Goal: Task Accomplishment & Management: Complete application form

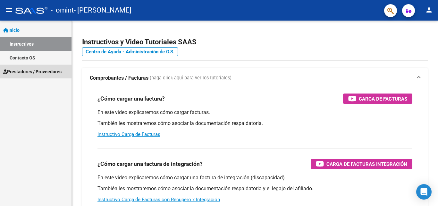
click at [25, 74] on span "Prestadores / Proveedores" at bounding box center [32, 71] width 58 height 7
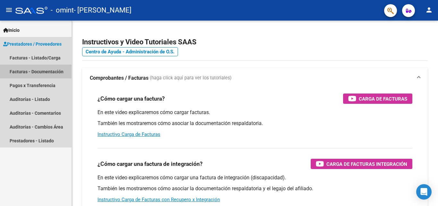
click at [29, 73] on link "Facturas - Documentación" at bounding box center [36, 72] width 72 height 14
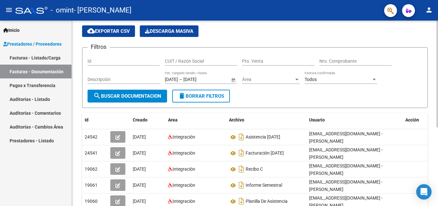
click at [438, 115] on div at bounding box center [438, 85] width 2 height 107
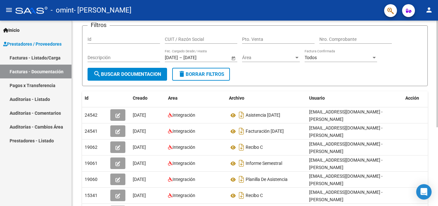
click at [438, 128] on div at bounding box center [438, 97] width 2 height 107
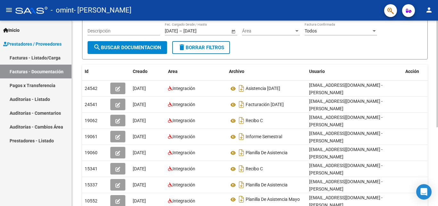
click at [438, 143] on div at bounding box center [438, 112] width 2 height 107
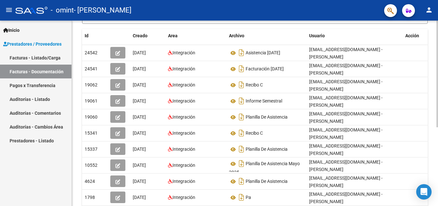
click at [438, 164] on div at bounding box center [438, 131] width 2 height 107
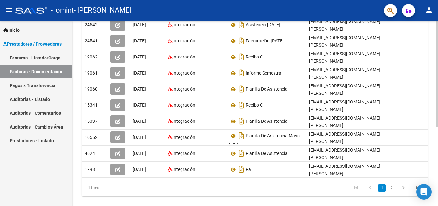
click at [438, 180] on div at bounding box center [438, 146] width 2 height 107
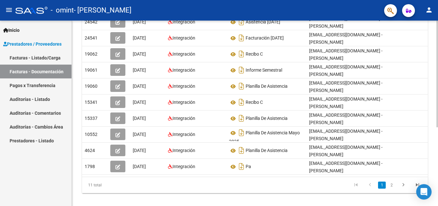
scroll to position [97, 0]
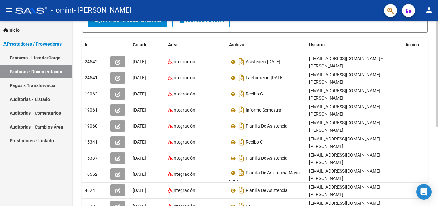
click at [438, 159] on div at bounding box center [438, 126] width 2 height 107
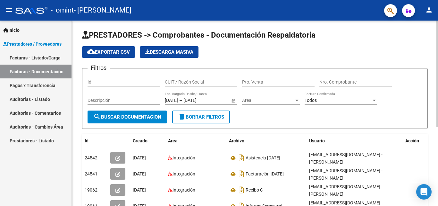
scroll to position [0, 0]
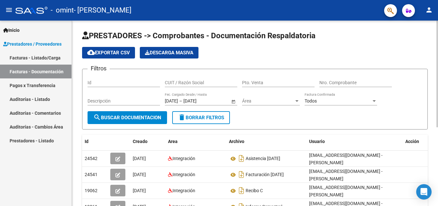
click at [438, 103] on div at bounding box center [438, 74] width 2 height 107
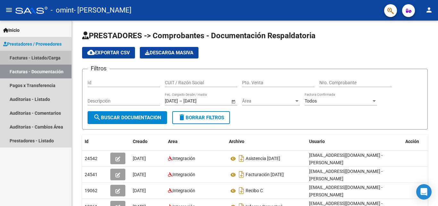
click at [22, 59] on link "Facturas - Listado/Carga" at bounding box center [36, 58] width 72 height 14
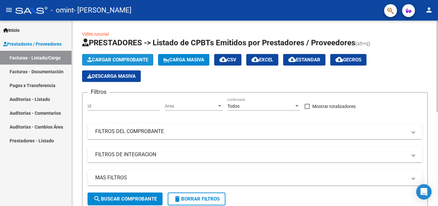
click at [112, 58] on span "Cargar Comprobante" at bounding box center [117, 60] width 61 height 6
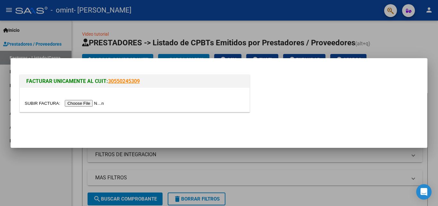
click at [102, 104] on input "file" at bounding box center [65, 103] width 81 height 7
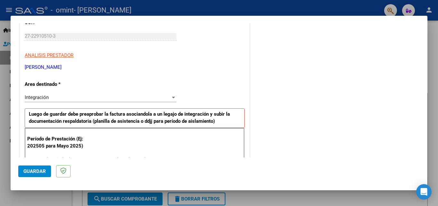
scroll to position [96, 0]
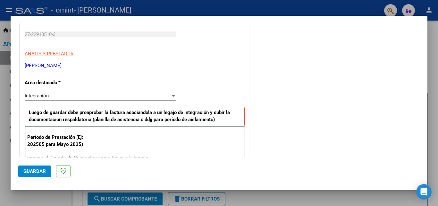
drag, startPoint x: 430, startPoint y: 60, endPoint x: 431, endPoint y: 70, distance: 9.6
click at [431, 70] on div at bounding box center [219, 103] width 438 height 206
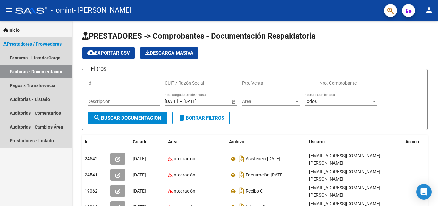
click at [22, 42] on span "Prestadores / Proveedores" at bounding box center [32, 43] width 58 height 7
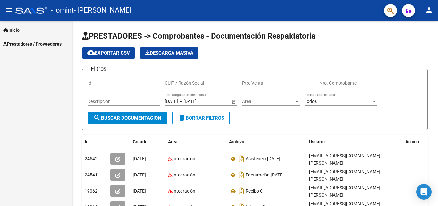
click at [44, 45] on span "Prestadores / Proveedores" at bounding box center [32, 43] width 58 height 7
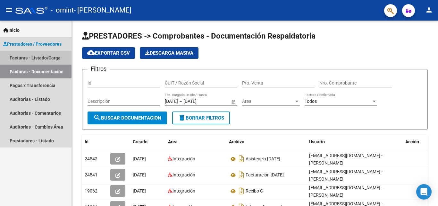
click at [23, 59] on link "Facturas - Listado/Carga" at bounding box center [36, 58] width 72 height 14
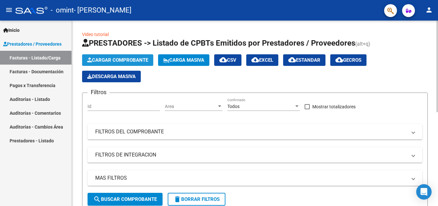
click at [99, 60] on span "Cargar Comprobante" at bounding box center [117, 60] width 61 height 6
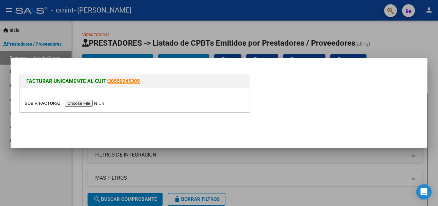
click at [89, 102] on input "file" at bounding box center [65, 103] width 81 height 7
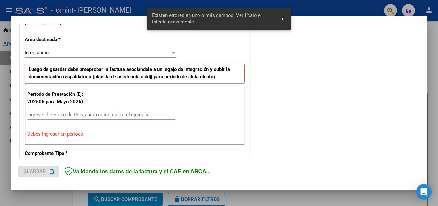
scroll to position [145, 0]
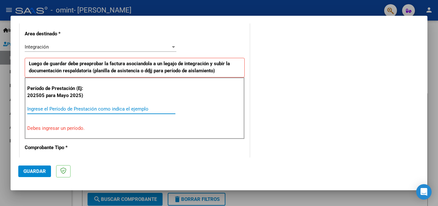
click at [44, 107] on input "Ingrese el Período de Prestación como indica el ejemplo" at bounding box center [101, 109] width 148 height 6
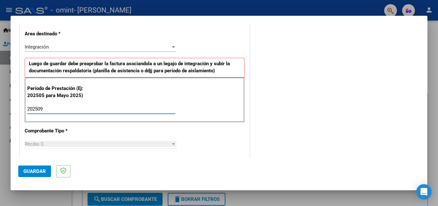
type input "202509"
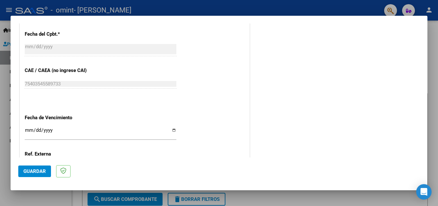
scroll to position [374, 0]
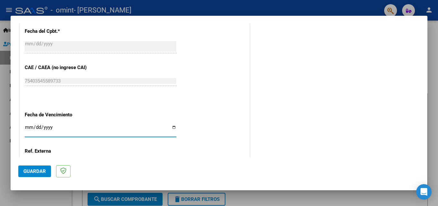
click at [172, 128] on input "Ingresar la fecha" at bounding box center [101, 130] width 152 height 10
type input "[DATE]"
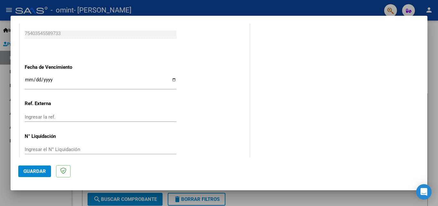
scroll to position [431, 0]
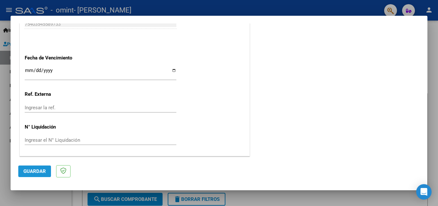
click at [40, 171] on span "Guardar" at bounding box center [34, 171] width 22 height 6
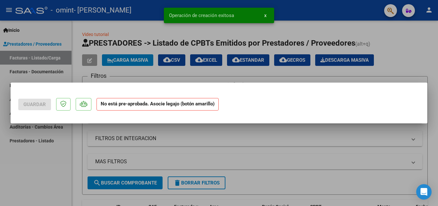
scroll to position [0, 0]
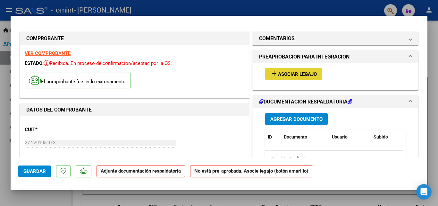
click at [293, 75] on span "Asociar Legajo" at bounding box center [297, 74] width 39 height 6
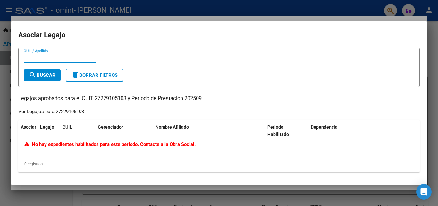
click at [33, 59] on input "CUIL / Apellido" at bounding box center [60, 58] width 73 height 6
click at [50, 73] on span "search Buscar" at bounding box center [42, 75] width 27 height 6
click at [67, 57] on input "[PERSON_NAME]" at bounding box center [60, 58] width 73 height 6
type input "a"
click at [53, 75] on span "search Buscar" at bounding box center [42, 75] width 27 height 6
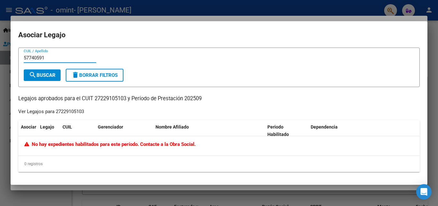
click at [50, 56] on input "57740591" at bounding box center [60, 58] width 73 height 6
click at [45, 75] on span "search Buscar" at bounding box center [42, 75] width 27 height 6
click at [45, 57] on input "57740591" at bounding box center [60, 58] width 73 height 6
type input "5"
click at [434, 68] on div at bounding box center [219, 103] width 438 height 206
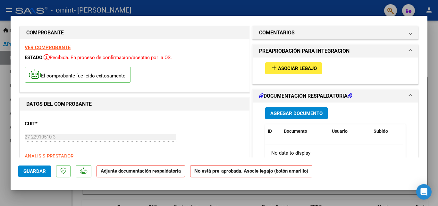
scroll to position [3, 0]
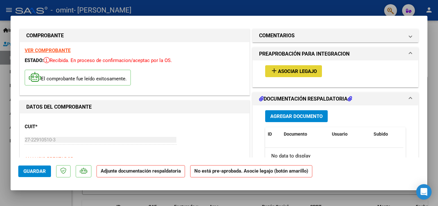
click at [308, 74] on span "Asociar Legajo" at bounding box center [297, 71] width 39 height 6
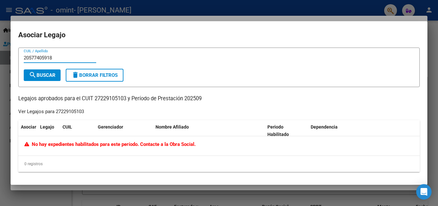
type input "20577405918"
click at [45, 77] on span "search Buscar" at bounding box center [42, 75] width 27 height 6
click at [435, 80] on div at bounding box center [219, 103] width 438 height 206
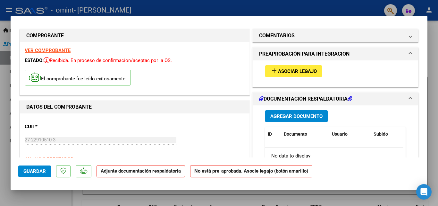
click at [434, 81] on div at bounding box center [219, 103] width 438 height 206
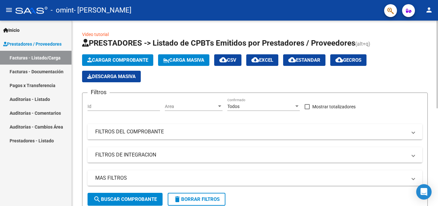
drag, startPoint x: 437, startPoint y: 85, endPoint x: 438, endPoint y: 103, distance: 18.0
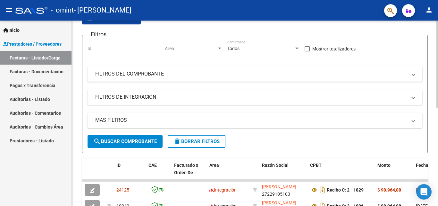
click at [437, 131] on div at bounding box center [438, 92] width 2 height 88
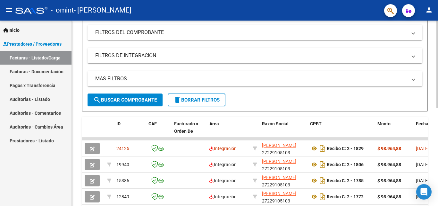
scroll to position [100, 0]
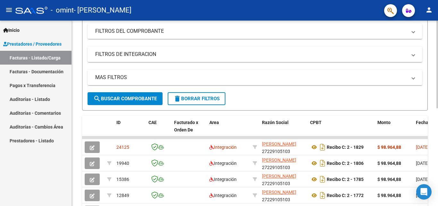
click at [436, 151] on div "Video tutorial PRESTADORES -> Listado de CPBTs Emitidos por Prestadores / Prove…" at bounding box center [256, 113] width 368 height 386
click at [437, 130] on div at bounding box center [438, 113] width 2 height 88
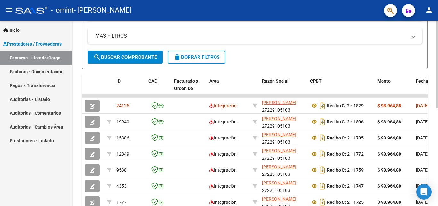
scroll to position [143, 0]
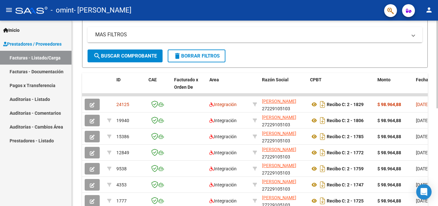
click at [436, 146] on div "Video tutorial PRESTADORES -> Listado de CPBTs Emitidos por Prestadores / Prove…" at bounding box center [256, 70] width 368 height 386
click at [436, 139] on div "Video tutorial PRESTADORES -> Listado de CPBTs Emitidos por Prestadores / Prove…" at bounding box center [255, 70] width 367 height 386
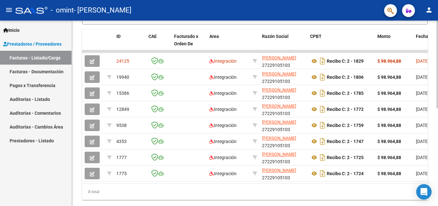
scroll to position [187, 0]
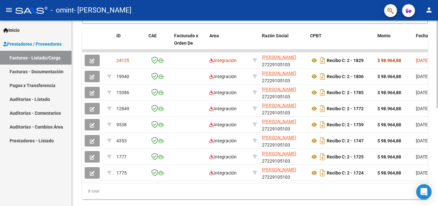
click at [438, 144] on div at bounding box center [438, 155] width 2 height 88
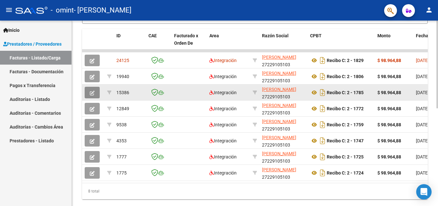
click at [92, 93] on icon "button" at bounding box center [92, 93] width 5 height 5
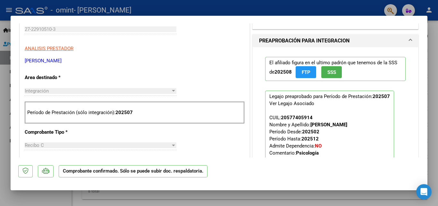
scroll to position [182, 0]
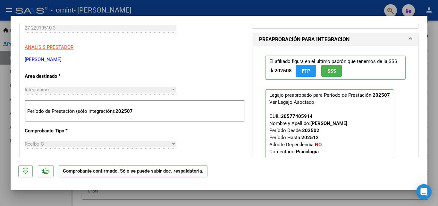
click at [432, 51] on div at bounding box center [219, 103] width 438 height 206
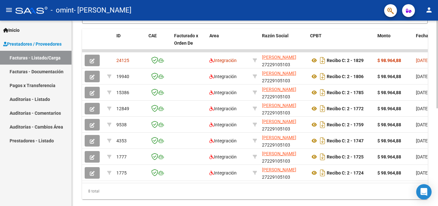
scroll to position [187, 0]
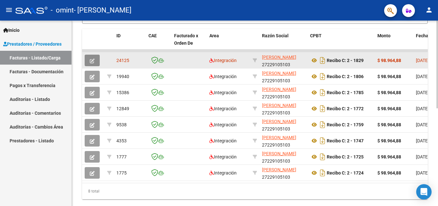
click at [96, 61] on button "button" at bounding box center [92, 61] width 15 height 12
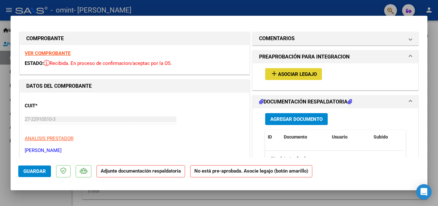
click at [292, 74] on span "Asociar Legajo" at bounding box center [297, 74] width 39 height 6
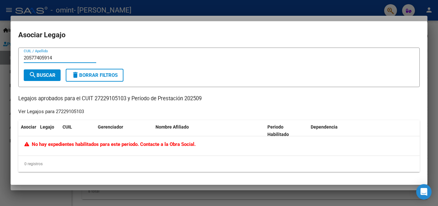
type input "20577405914"
click at [39, 75] on span "search Buscar" at bounding box center [42, 75] width 27 height 6
click at [437, 71] on div at bounding box center [219, 103] width 438 height 206
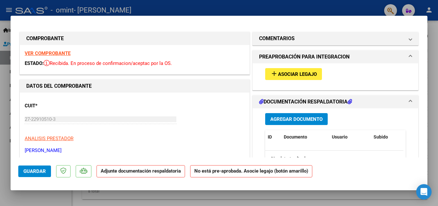
click at [304, 75] on span "Asociar Legajo" at bounding box center [297, 74] width 39 height 6
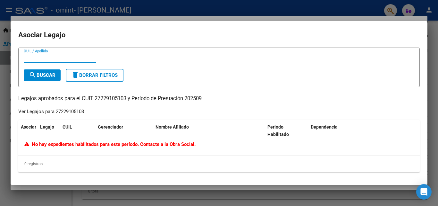
click at [51, 58] on input "CUIL / Apellido" at bounding box center [60, 58] width 73 height 6
type input "2"
click at [42, 59] on input "ALFAROVALENTINO [PERSON_NAME]" at bounding box center [60, 58] width 73 height 6
click at [44, 76] on span "search Buscar" at bounding box center [42, 75] width 27 height 6
click at [82, 56] on input "[PERSON_NAME]" at bounding box center [60, 58] width 73 height 6
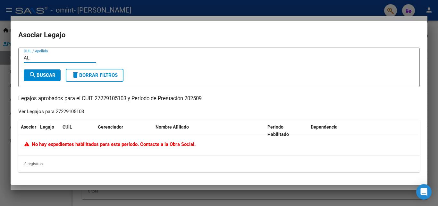
type input "A"
type input "20577405914"
click at [51, 74] on span "search Buscar" at bounding box center [42, 75] width 27 height 6
click at [433, 84] on div at bounding box center [219, 103] width 438 height 206
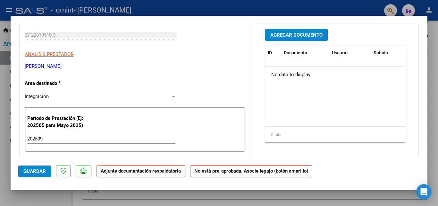
scroll to position [0, 0]
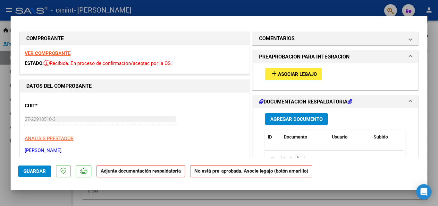
click at [437, 49] on div at bounding box center [219, 103] width 438 height 206
type input "$ 0,00"
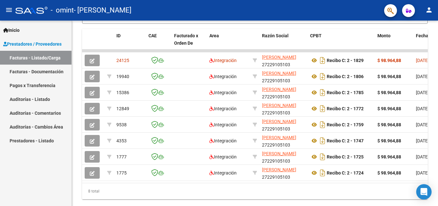
scroll to position [187, 0]
